Goal: Task Accomplishment & Management: Use online tool/utility

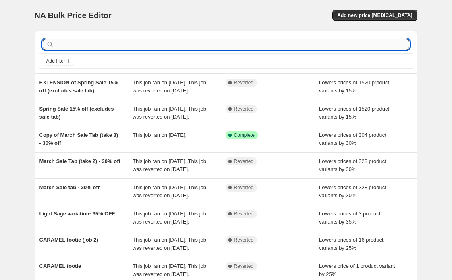
click at [136, 40] on input "text" at bounding box center [233, 44] width 354 height 11
type input "santa"
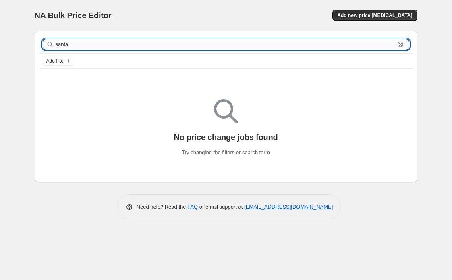
click at [120, 43] on input "santa" at bounding box center [226, 44] width 340 height 11
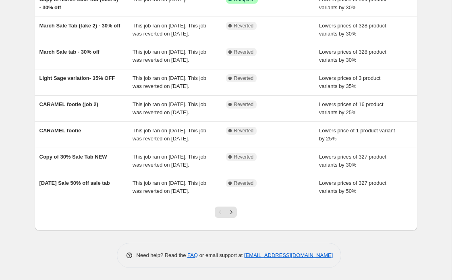
scroll to position [203, 0]
click at [233, 218] on button "Next" at bounding box center [231, 211] width 11 height 11
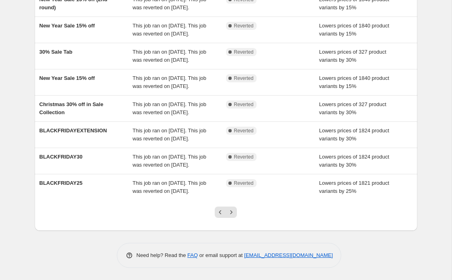
scroll to position [198, 0]
click at [233, 218] on button "Next" at bounding box center [231, 211] width 11 height 11
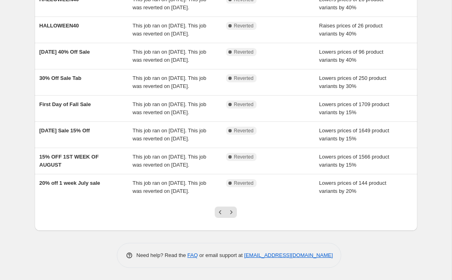
scroll to position [213, 0]
click at [222, 215] on icon "Previous" at bounding box center [221, 212] width 8 height 8
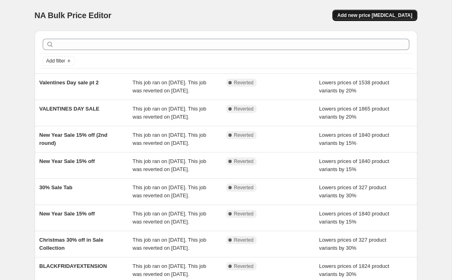
click at [393, 13] on span "Add new price change job" at bounding box center [375, 15] width 75 height 6
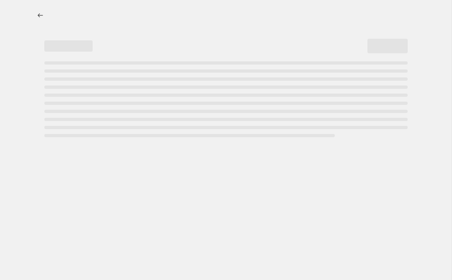
select select "percentage"
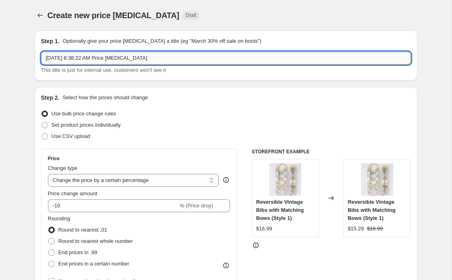
click at [133, 61] on input "Aug 15, 2025, 8:38:22 AM Price change job" at bounding box center [226, 58] width 370 height 13
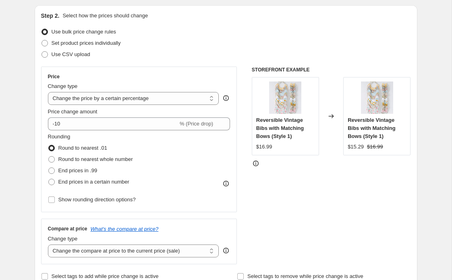
scroll to position [82, 0]
type input "Christmas Footies"
click at [154, 96] on select "Change the price to a certain amount Change the price by a certain amount Chang…" at bounding box center [133, 98] width 171 height 13
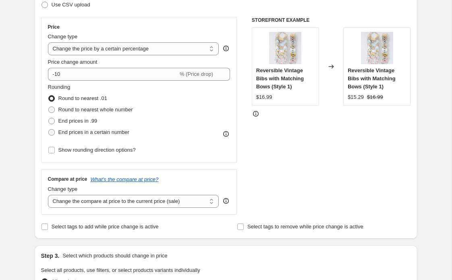
scroll to position [133, 0]
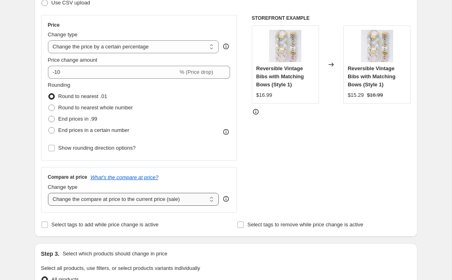
click at [179, 200] on select "Change the compare at price to the current price (sale) Change the compare at p…" at bounding box center [133, 199] width 171 height 13
click at [197, 49] on select "Change the price to a certain amount Change the price by a certain amount Chang…" at bounding box center [133, 46] width 171 height 13
select select "to"
type input "80.00"
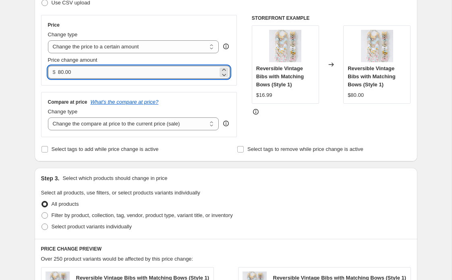
click at [180, 68] on input "80.00" at bounding box center [138, 72] width 160 height 13
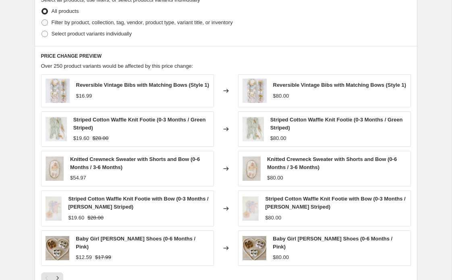
scroll to position [153, 0]
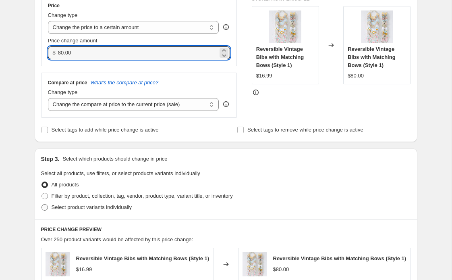
click at [48, 207] on span at bounding box center [44, 207] width 7 height 7
click at [42, 204] on input "Select product variants individually" at bounding box center [42, 204] width 0 height 0
radio input "true"
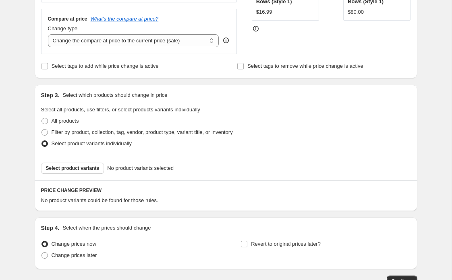
scroll to position [233, 0]
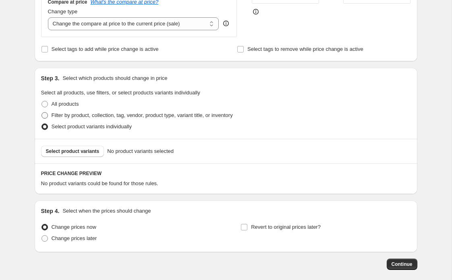
click at [50, 115] on label "Filter by product, collection, tag, vendor, product type, variant title, or inv…" at bounding box center [137, 115] width 192 height 11
click at [42, 113] on input "Filter by product, collection, tag, vendor, product type, variant title, or inv…" at bounding box center [42, 112] width 0 height 0
radio input "true"
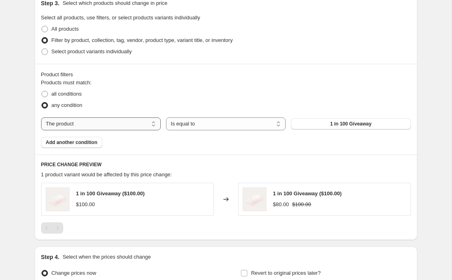
scroll to position [309, 0]
click at [135, 125] on select "The product The product's collection The product's tag The product's vendor The…" at bounding box center [101, 123] width 120 height 13
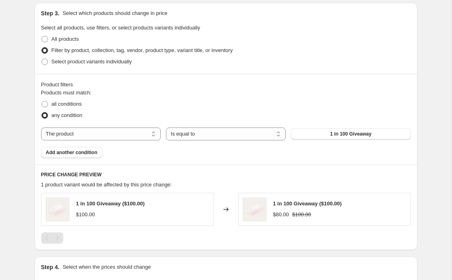
scroll to position [299, 0]
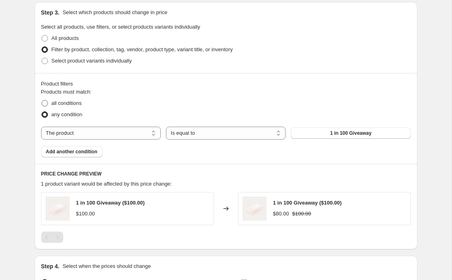
click at [65, 101] on span "all conditions" at bounding box center [67, 103] width 30 height 6
click at [42, 100] on input "all conditions" at bounding box center [42, 100] width 0 height 0
radio input "true"
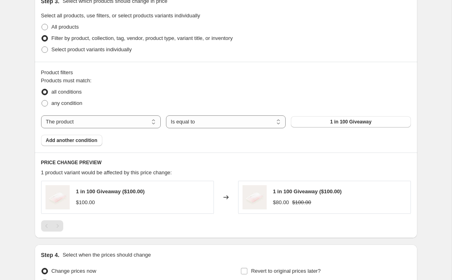
scroll to position [311, 0]
click at [113, 124] on select "The product The product's collection The product's tag The product's vendor The…" at bounding box center [101, 121] width 120 height 13
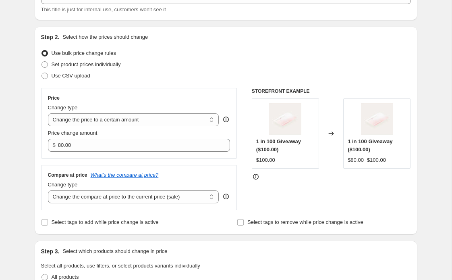
scroll to position [60, 0]
click at [120, 67] on span "Set product prices individually" at bounding box center [86, 65] width 69 height 6
click at [42, 62] on input "Set product prices individually" at bounding box center [42, 62] width 0 height 0
radio input "true"
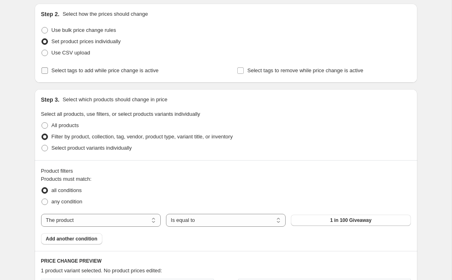
scroll to position [84, 0]
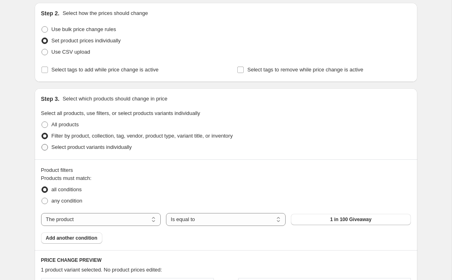
click at [86, 147] on span "Select product variants individually" at bounding box center [92, 147] width 80 height 6
click at [42, 144] on input "Select product variants individually" at bounding box center [42, 144] width 0 height 0
radio input "true"
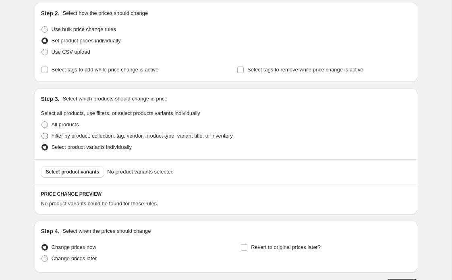
click at [45, 138] on span at bounding box center [45, 136] width 6 height 6
click at [42, 133] on input "Filter by product, collection, tag, vendor, product type, variant title, or inv…" at bounding box center [42, 133] width 0 height 0
radio input "true"
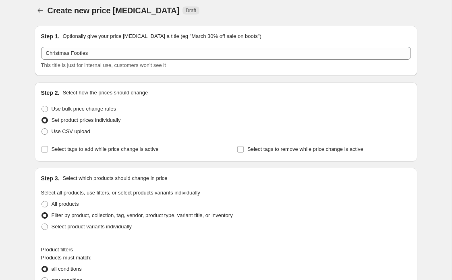
scroll to position [10, 0]
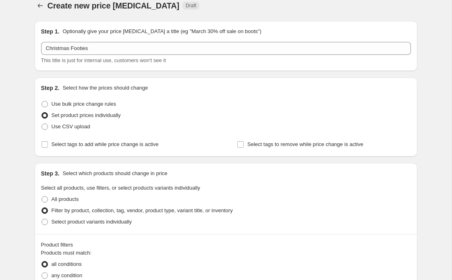
click at [100, 101] on span "Use bulk price change rules" at bounding box center [84, 104] width 65 height 6
click at [42, 101] on input "Use bulk price change rules" at bounding box center [42, 101] width 0 height 0
radio input "true"
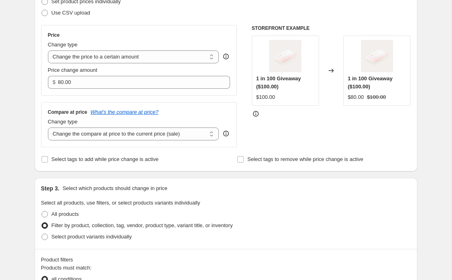
scroll to position [167, 0]
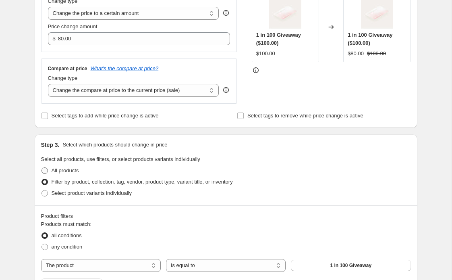
click at [75, 171] on span "All products" at bounding box center [65, 170] width 27 height 6
click at [42, 168] on input "All products" at bounding box center [42, 167] width 0 height 0
radio input "true"
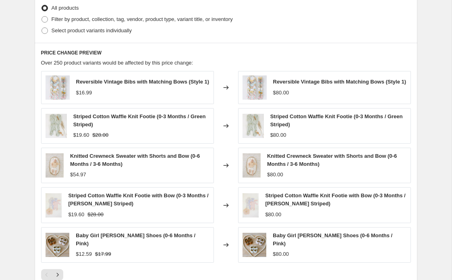
scroll to position [300, 0]
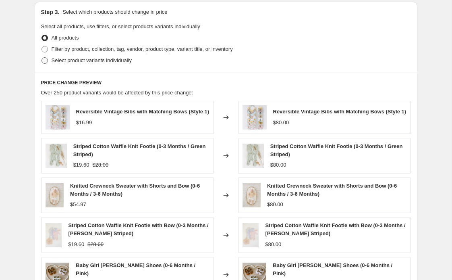
click at [79, 59] on span "Select product variants individually" at bounding box center [92, 60] width 80 height 6
click at [42, 58] on input "Select product variants individually" at bounding box center [42, 57] width 0 height 0
radio input "true"
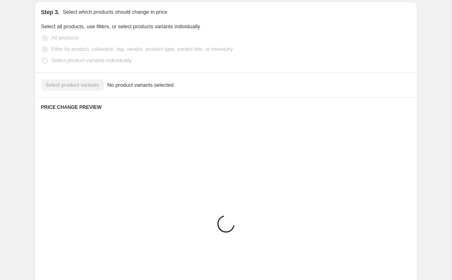
scroll to position [271, 0]
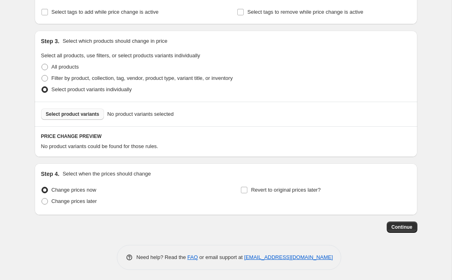
click at [88, 113] on span "Select product variants" at bounding box center [73, 114] width 54 height 6
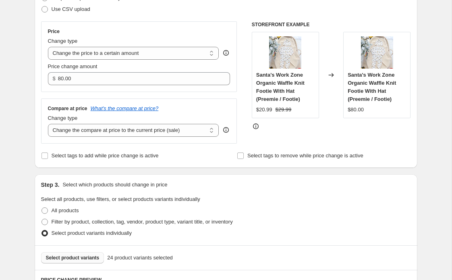
scroll to position [119, 0]
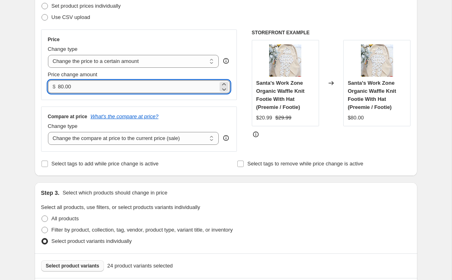
click at [88, 87] on input "80.00" at bounding box center [138, 86] width 160 height 13
type input "29.99"
click at [157, 100] on div "Price Change type Change the price to a certain amount Change the price by a ce…" at bounding box center [139, 90] width 196 height 122
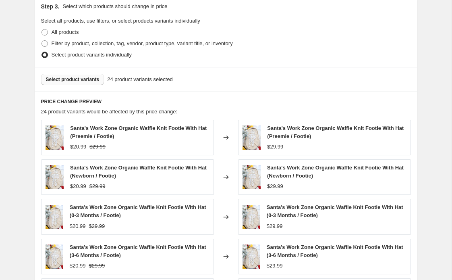
scroll to position [0, 0]
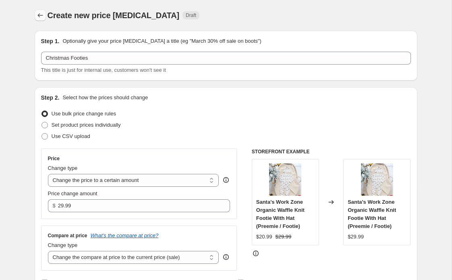
click at [40, 14] on icon "Price change jobs" at bounding box center [40, 15] width 8 height 8
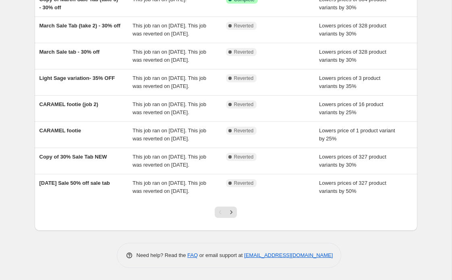
scroll to position [205, 0]
click at [236, 215] on icon "Next" at bounding box center [231, 212] width 8 height 8
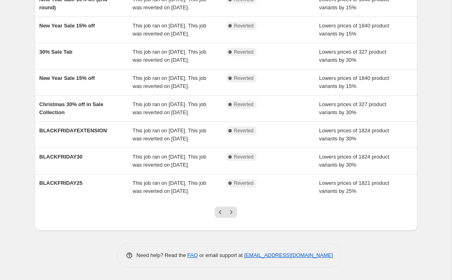
scroll to position [200, 0]
click at [233, 216] on icon "Next" at bounding box center [231, 212] width 8 height 8
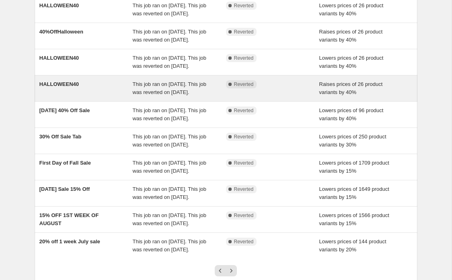
scroll to position [213, 0]
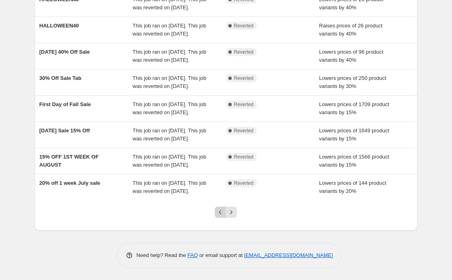
click at [217, 212] on icon "Previous" at bounding box center [221, 212] width 8 height 8
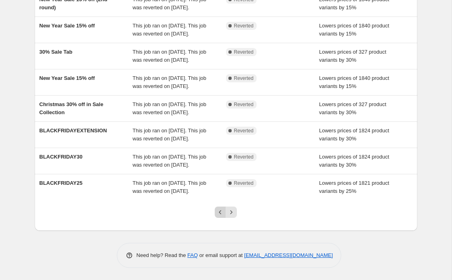
click at [217, 212] on icon "Previous" at bounding box center [221, 212] width 8 height 8
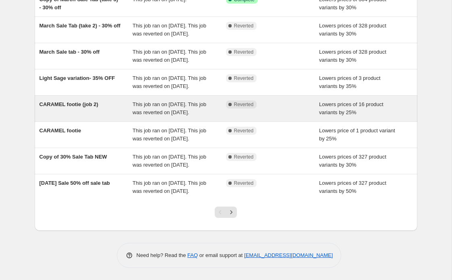
scroll to position [0, 0]
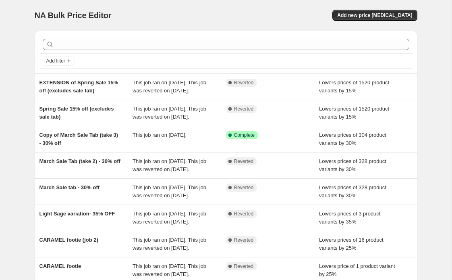
click at [188, 1] on div "NA Bulk Price Editor. This page is ready NA Bulk Price Editor Add new price cha…" at bounding box center [226, 15] width 383 height 31
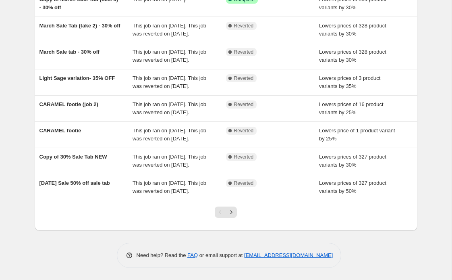
scroll to position [205, 0]
click at [232, 213] on icon "Next" at bounding box center [232, 212] width 2 height 4
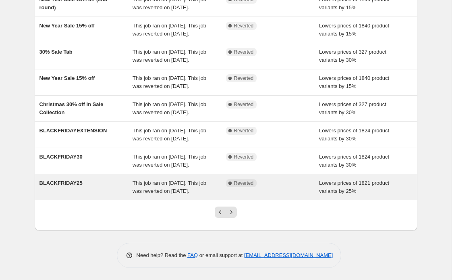
scroll to position [213, 0]
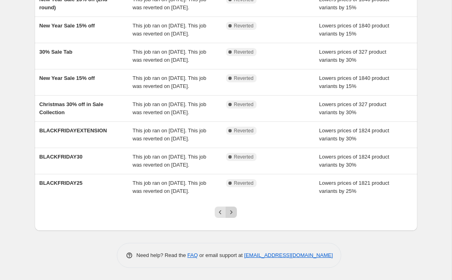
click at [233, 215] on icon "Next" at bounding box center [231, 212] width 8 height 8
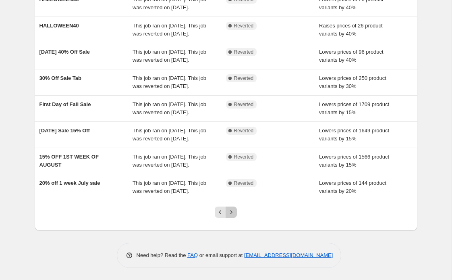
click at [233, 215] on icon "Next" at bounding box center [231, 212] width 8 height 8
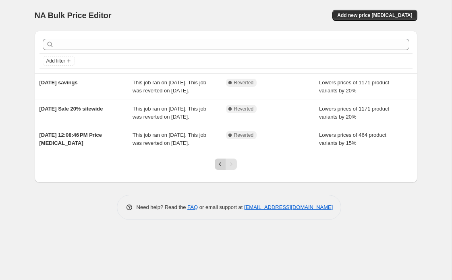
click at [220, 168] on icon "Previous" at bounding box center [221, 164] width 8 height 8
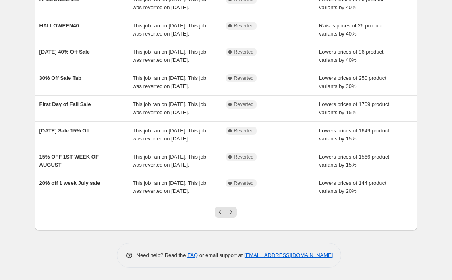
scroll to position [213, 0]
click at [222, 210] on icon "Previous" at bounding box center [221, 212] width 8 height 8
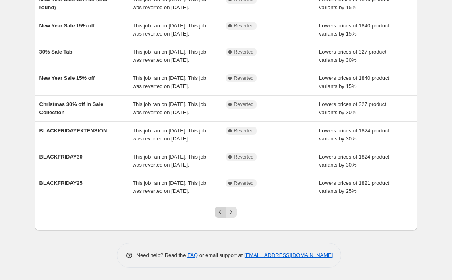
click at [218, 214] on icon "Previous" at bounding box center [221, 212] width 8 height 8
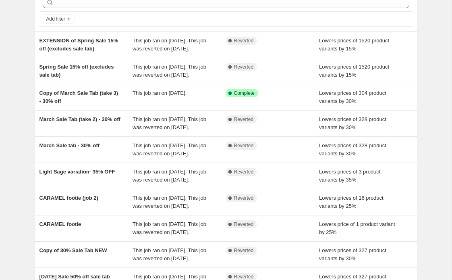
scroll to position [43, 0]
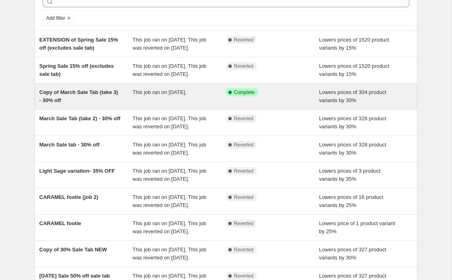
click at [103, 103] on span "Copy of March Sale Tab (take 3) - 30% off" at bounding box center [79, 96] width 79 height 14
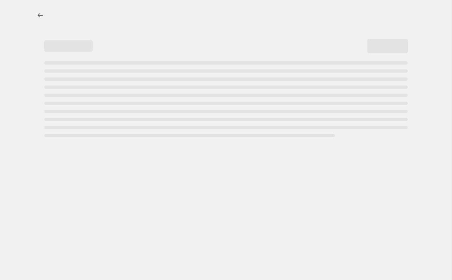
select select "percentage"
select select "collection"
